Goal: Task Accomplishment & Management: Manage account settings

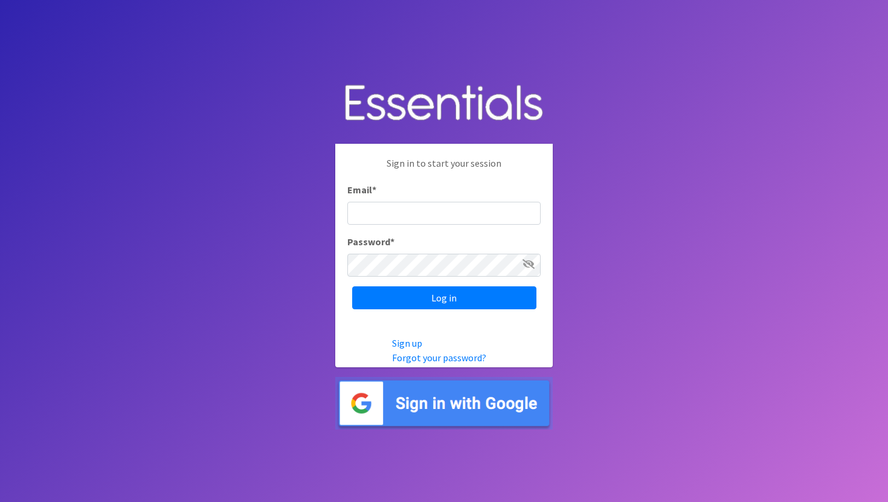
click at [485, 386] on img at bounding box center [443, 403] width 217 height 53
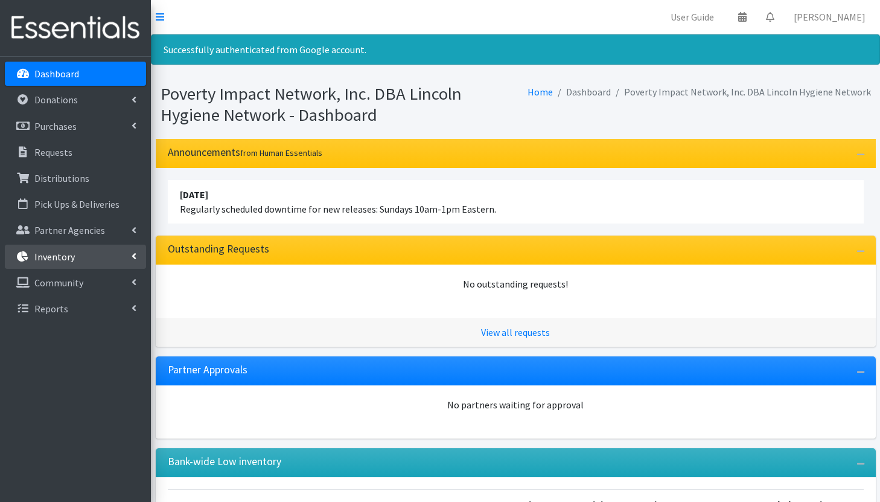
click at [69, 255] on p "Inventory" at bounding box center [54, 257] width 40 height 12
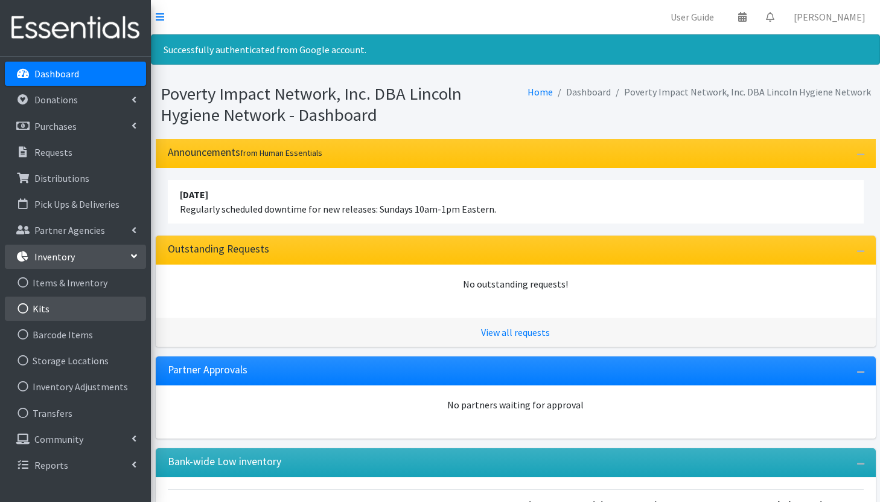
click at [71, 306] on link "Kits" at bounding box center [75, 308] width 141 height 24
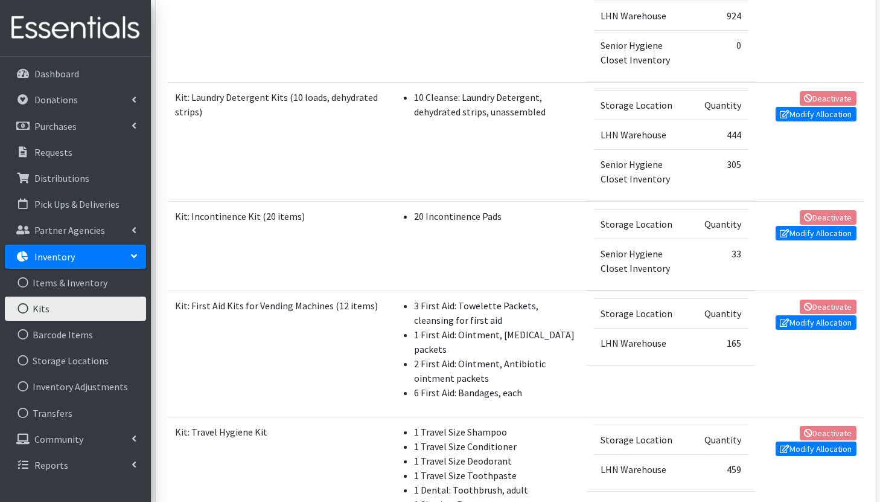
scroll to position [740, 0]
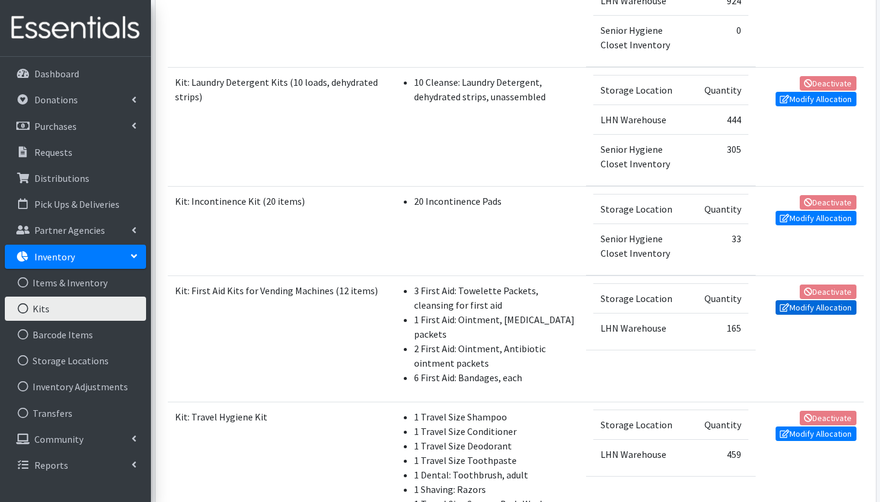
click at [827, 308] on link "Modify Allocation" at bounding box center [816, 307] width 81 height 14
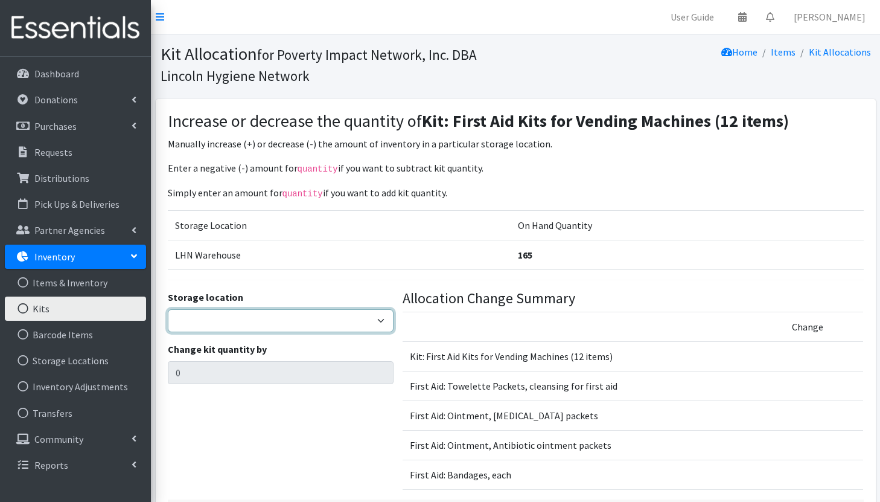
click at [324, 319] on select "LHN Warehouse Senior Hygiene Closet Inventory" at bounding box center [281, 320] width 226 height 23
select select "344"
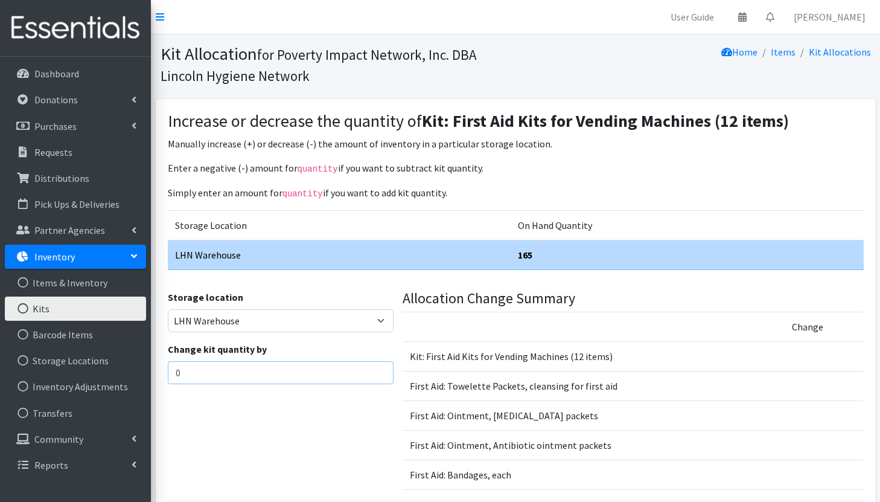
click at [265, 371] on input "0" at bounding box center [281, 372] width 226 height 23
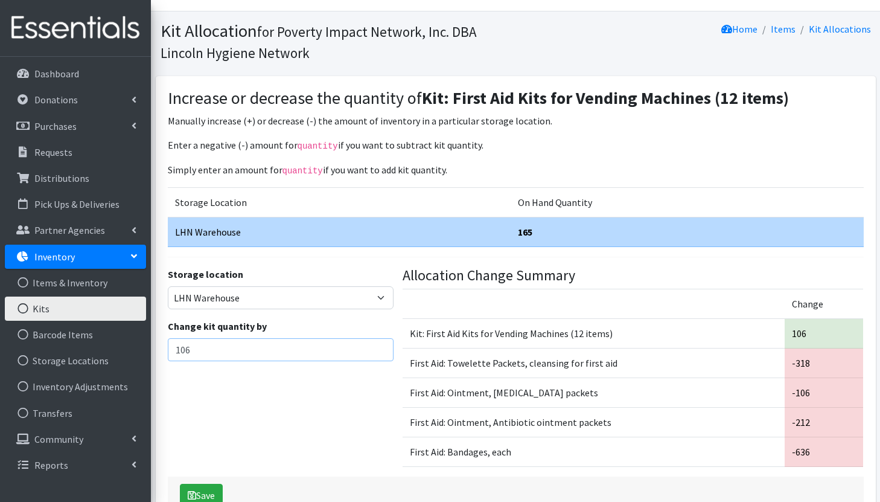
scroll to position [39, 0]
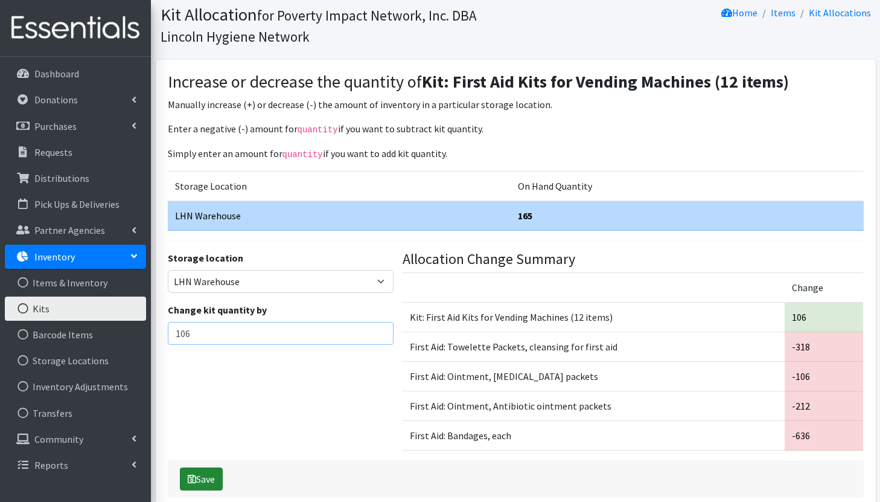
type input "106"
click at [208, 478] on button "Save" at bounding box center [201, 478] width 43 height 23
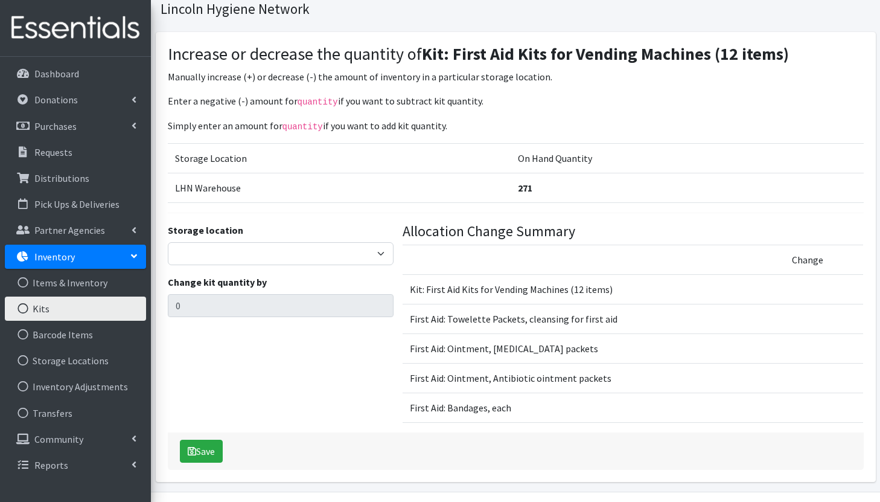
scroll to position [101, 0]
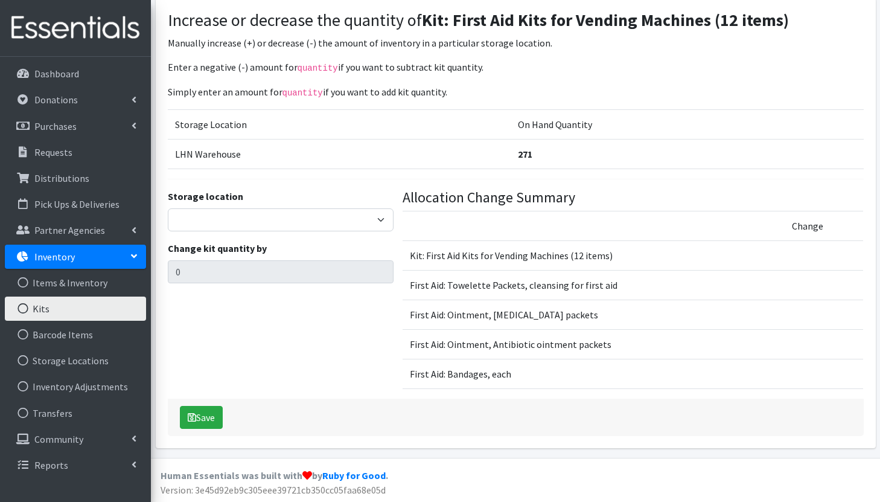
click at [56, 311] on link "Kits" at bounding box center [75, 308] width 141 height 24
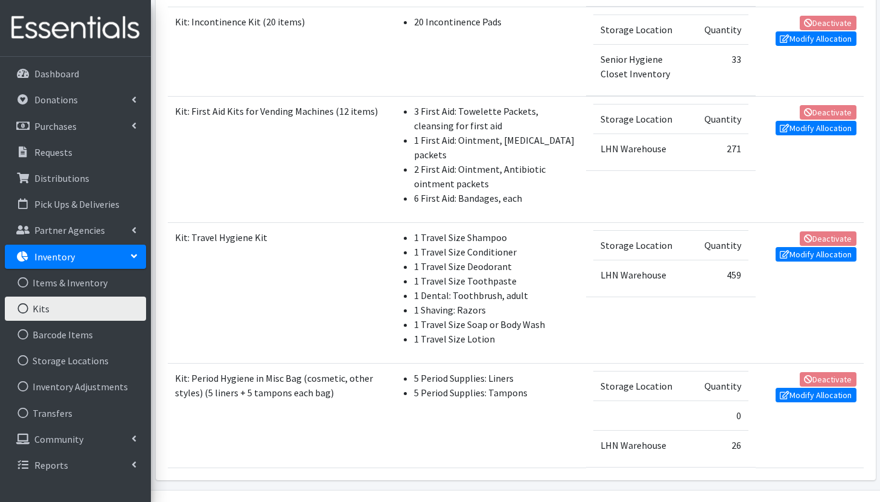
scroll to position [952, 0]
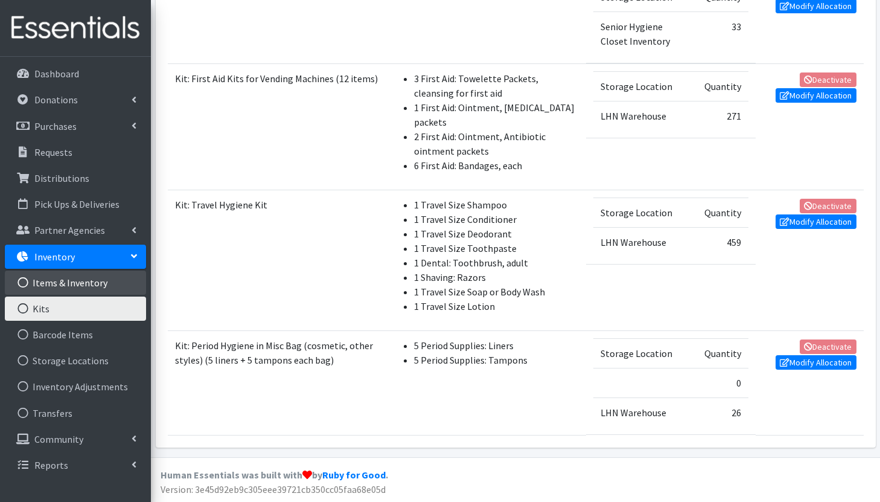
click at [69, 281] on link "Items & Inventory" at bounding box center [75, 283] width 141 height 24
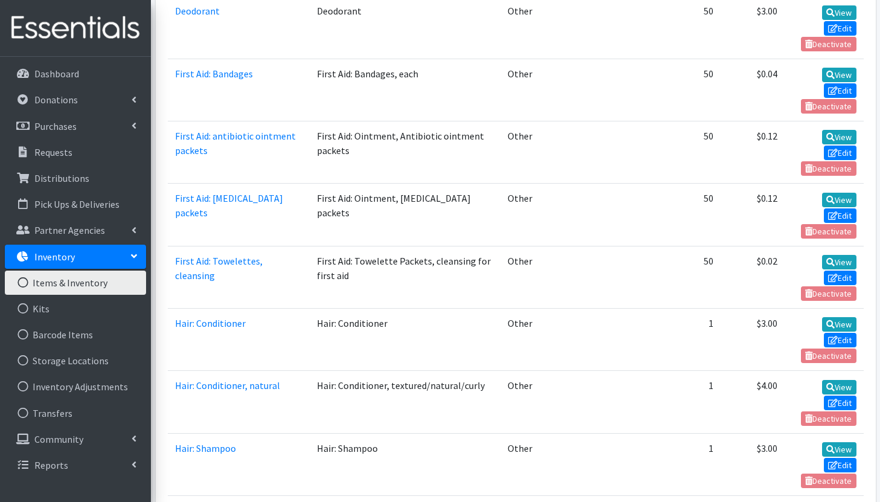
scroll to position [1034, 0]
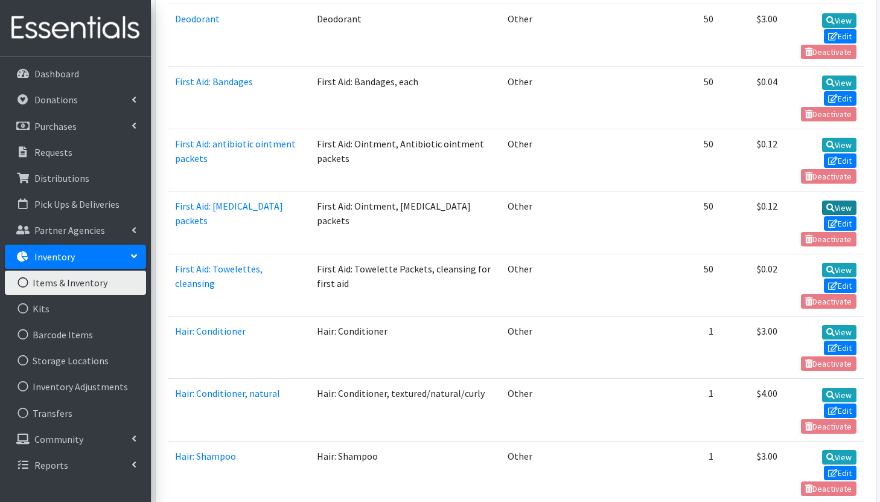
click at [833, 200] on link "View" at bounding box center [839, 207] width 34 height 14
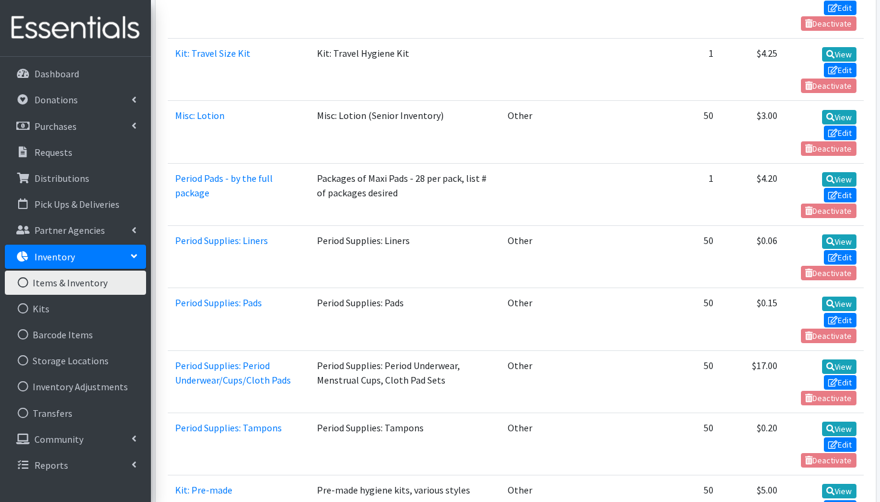
scroll to position [2041, 0]
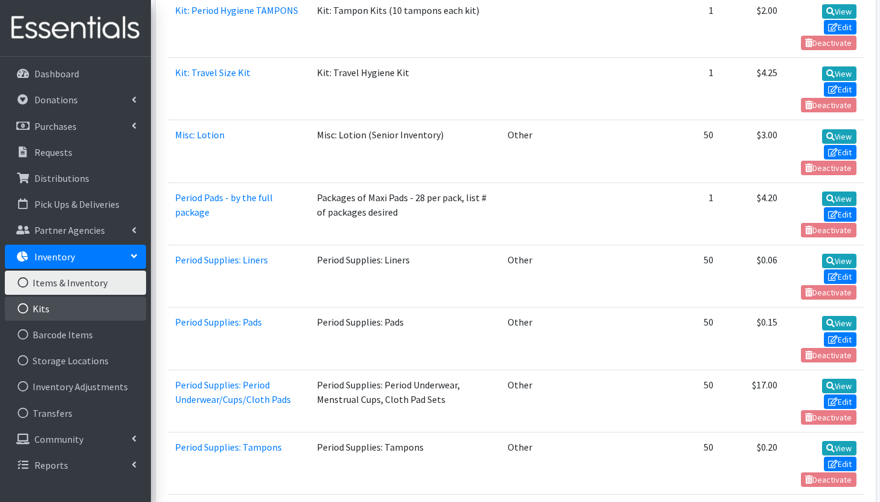
click at [80, 308] on link "Kits" at bounding box center [75, 308] width 141 height 24
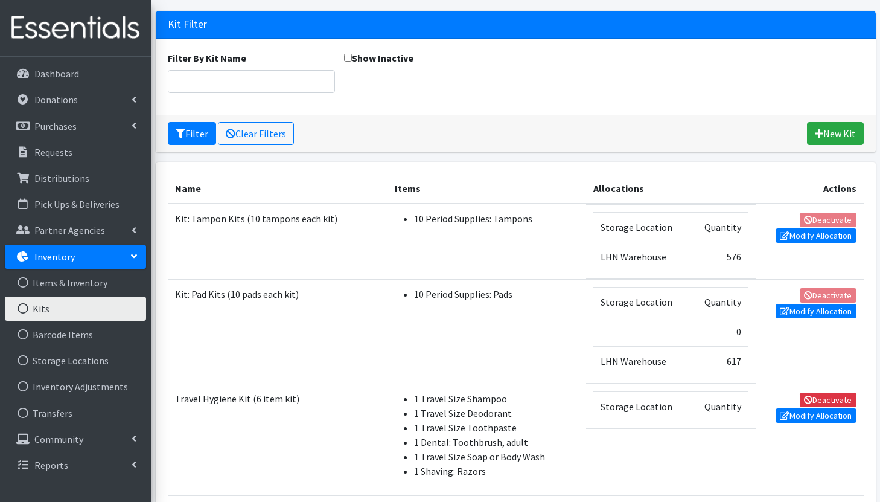
scroll to position [91, 0]
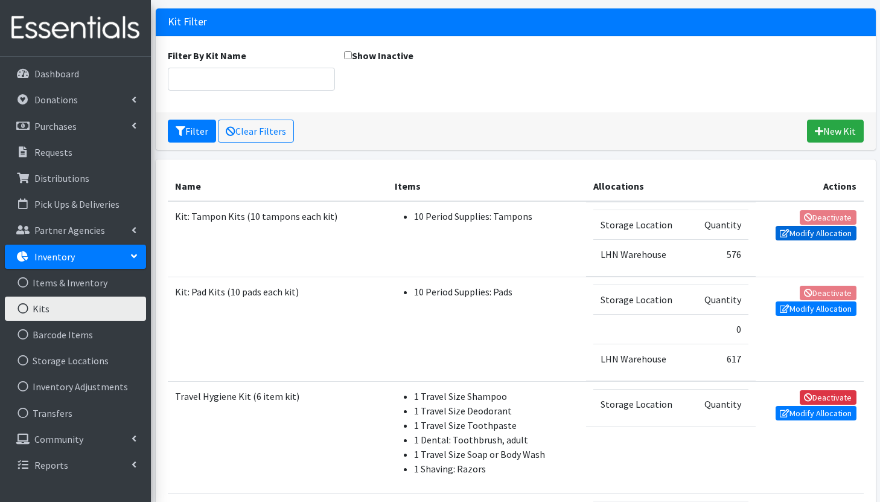
click at [809, 236] on link "Modify Allocation" at bounding box center [816, 233] width 81 height 14
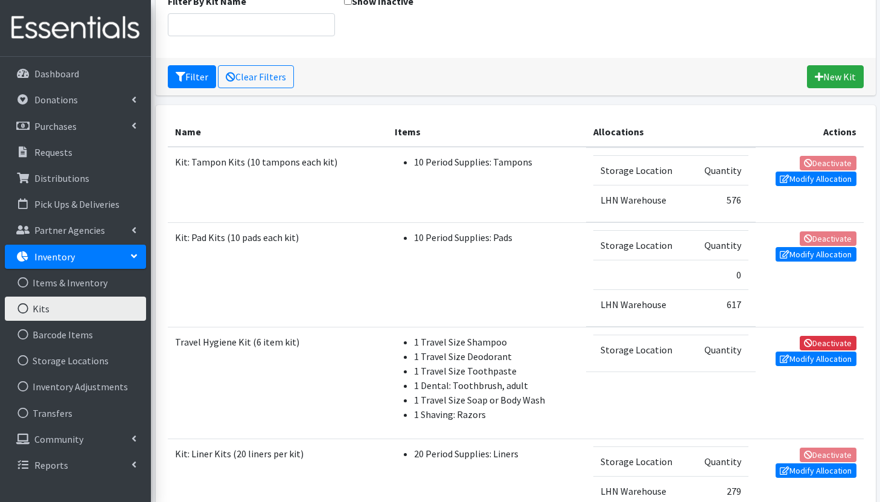
scroll to position [146, 0]
drag, startPoint x: 725, startPoint y: 304, endPoint x: 742, endPoint y: 304, distance: 16.9
click at [742, 304] on td "617" at bounding box center [720, 304] width 58 height 30
click at [740, 306] on td "617" at bounding box center [720, 304] width 58 height 30
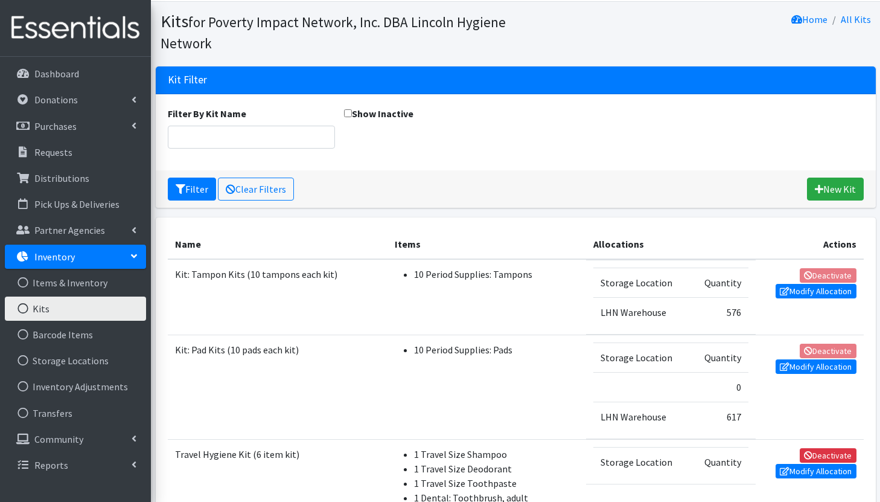
scroll to position [0, 0]
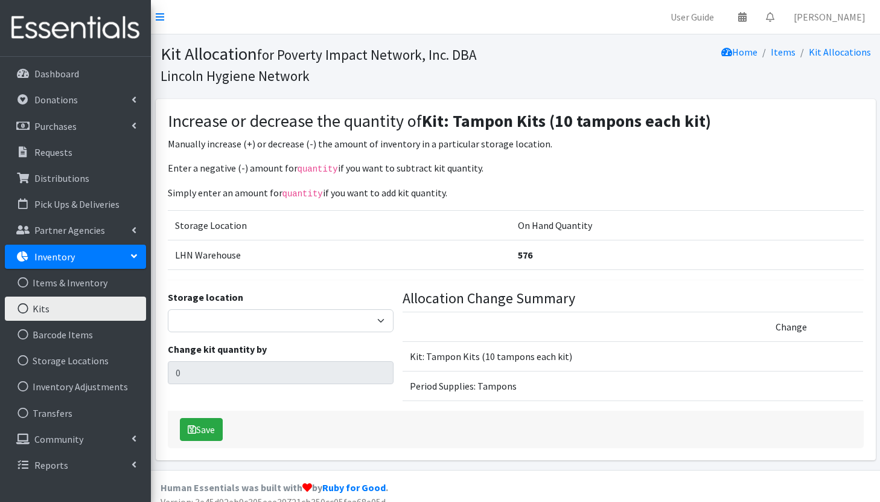
scroll to position [12, 0]
